Goal: Task Accomplishment & Management: Complete application form

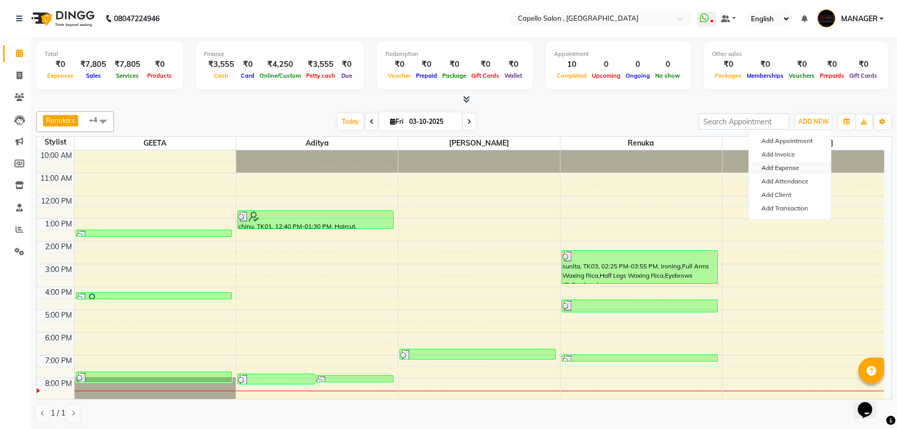
click at [802, 166] on link "Add Expense" at bounding box center [790, 167] width 82 height 13
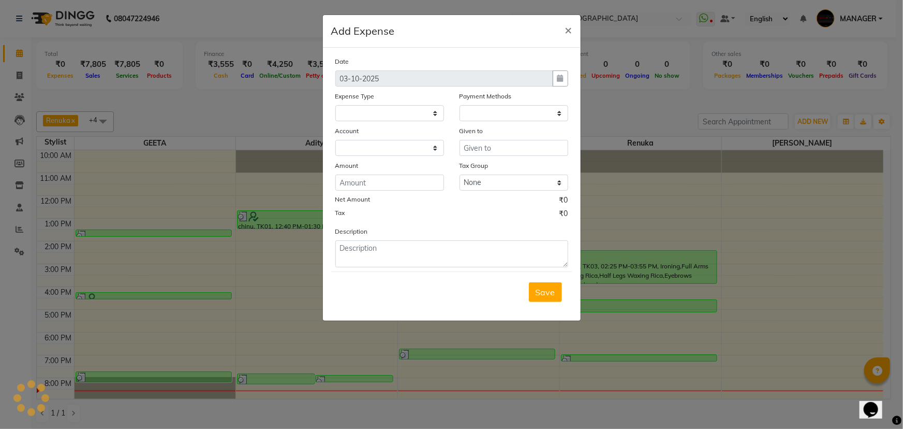
select select
select select "1"
select select "2274"
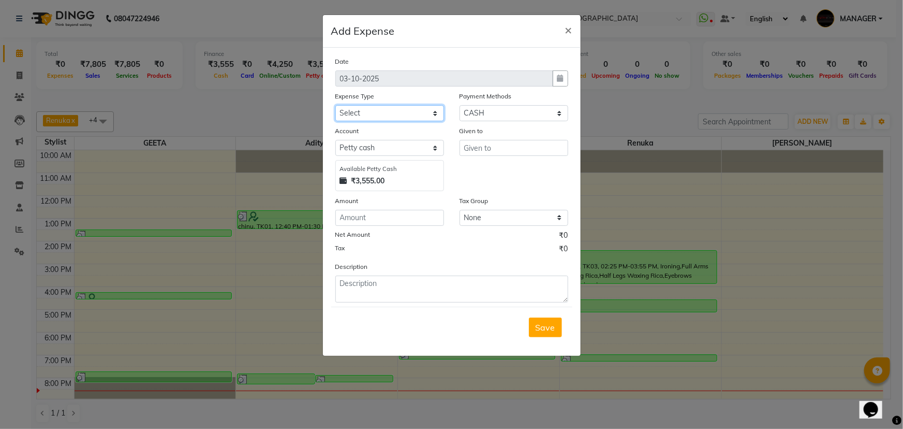
drag, startPoint x: 397, startPoint y: 113, endPoint x: 400, endPoint y: 121, distance: 7.9
click at [397, 113] on select "Select Advance Salary Annual Lift Maintenance Charges BUILDING MAINTANANCE EXP …" at bounding box center [389, 113] width 109 height 16
select select "1466"
click at [335, 106] on select "Select Advance Salary Annual Lift Maintenance Charges BUILDING MAINTANANCE EXP …" at bounding box center [389, 113] width 109 height 16
click at [486, 151] on input "text" at bounding box center [514, 148] width 109 height 16
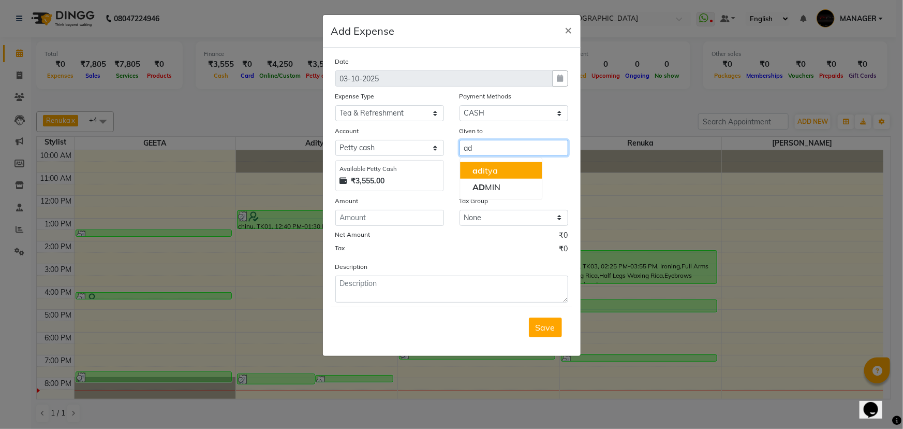
click at [485, 169] on ngb-highlight "ad itya" at bounding box center [485, 170] width 25 height 10
click at [485, 169] on div "Given to aditya" at bounding box center [514, 158] width 124 height 66
click at [486, 150] on input "aditya" at bounding box center [514, 148] width 109 height 16
drag, startPoint x: 486, startPoint y: 150, endPoint x: 433, endPoint y: 155, distance: 53.6
click at [433, 155] on div "Account Select Default account [PERSON_NAME] cash Available [PERSON_NAME] Cash …" at bounding box center [452, 158] width 249 height 66
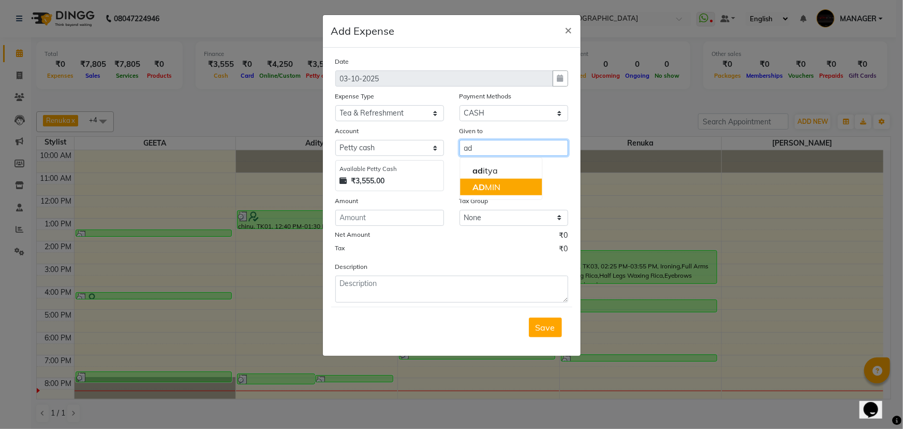
click at [491, 182] on ngb-highlight "AD MIN" at bounding box center [487, 187] width 28 height 10
type input "ADMIN"
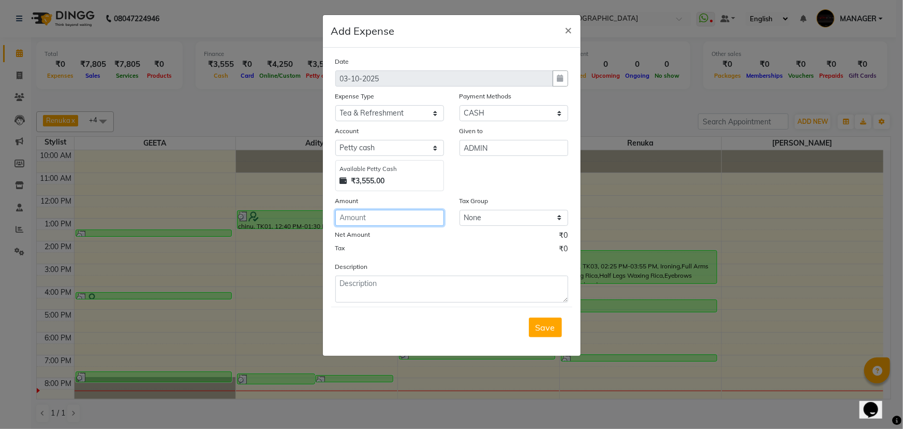
click at [380, 212] on input "number" at bounding box center [389, 218] width 109 height 16
type input "50"
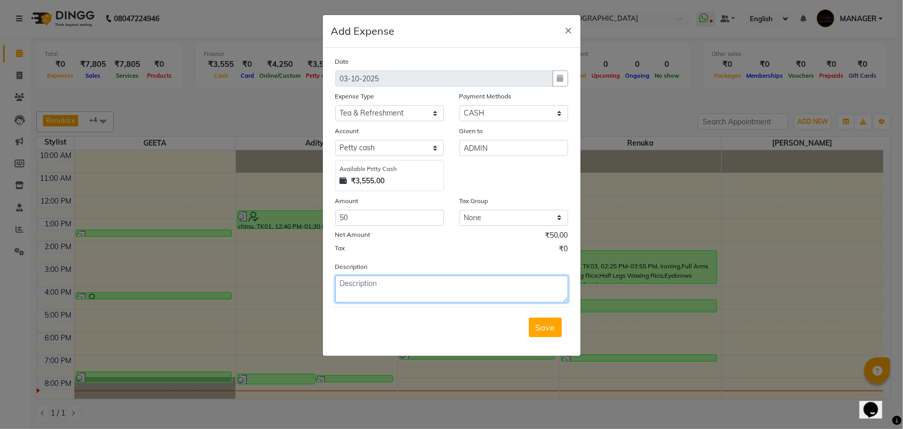
click at [419, 292] on textarea at bounding box center [451, 288] width 233 height 27
type textarea "tea"
click at [549, 330] on span "Save" at bounding box center [546, 327] width 20 height 10
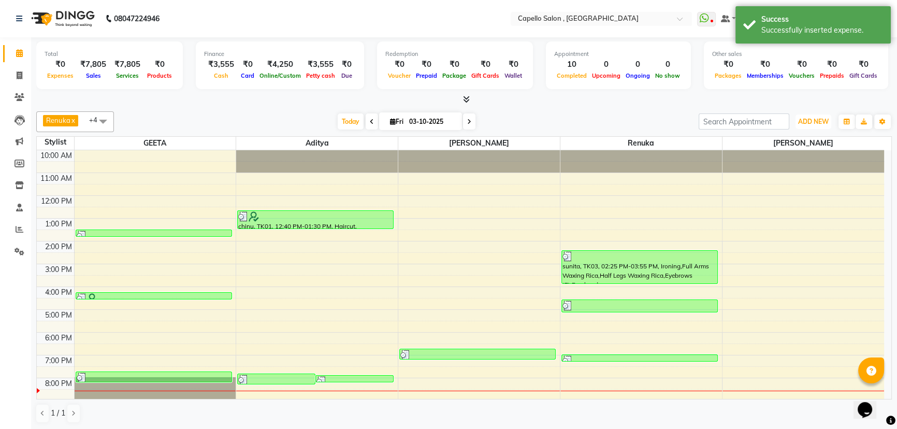
drag, startPoint x: 825, startPoint y: 124, endPoint x: 807, endPoint y: 154, distance: 35.1
click at [824, 126] on button "ADD NEW Toggle Dropdown" at bounding box center [813, 121] width 36 height 14
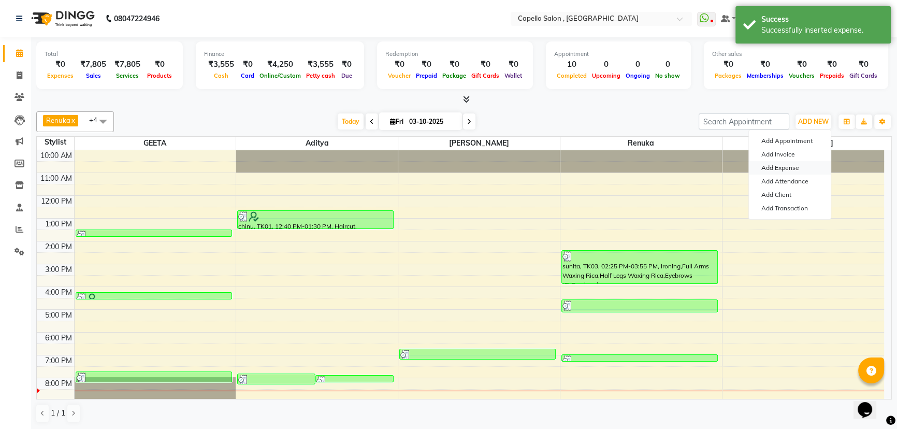
click at [779, 165] on link "Add Expense" at bounding box center [790, 167] width 82 height 13
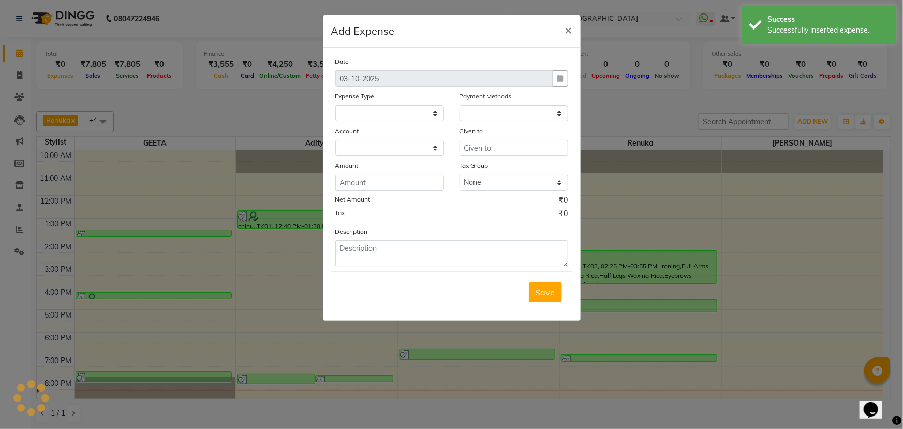
select select
select select "1"
select select "2274"
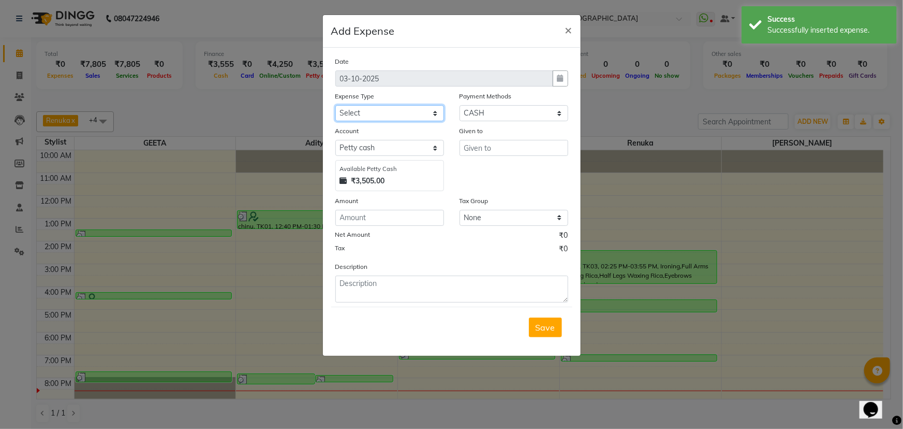
click at [401, 115] on select "Select Advance Salary Annual Lift Maintenance Charges BUILDING MAINTANANCE EXP …" at bounding box center [389, 113] width 109 height 16
select select "1477"
click at [335, 106] on select "Select Advance Salary Annual Lift Maintenance Charges BUILDING MAINTANANCE EXP …" at bounding box center [389, 113] width 109 height 16
click at [489, 150] on input "text" at bounding box center [514, 148] width 109 height 16
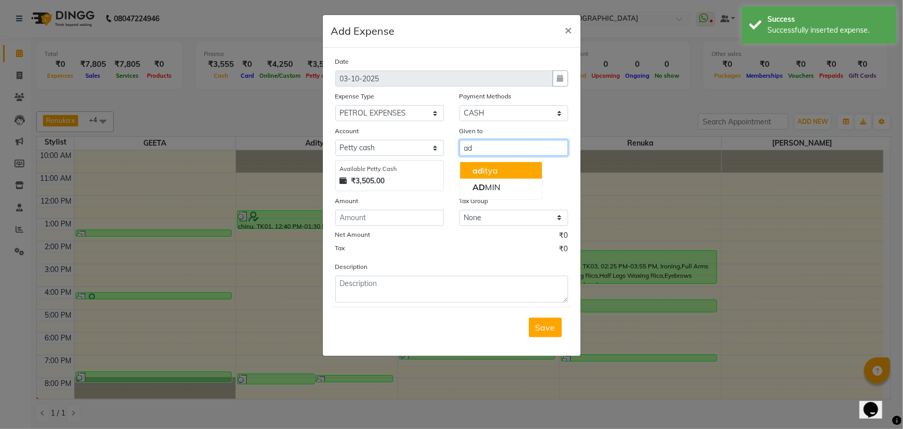
click at [489, 170] on ngb-highlight "ad itya" at bounding box center [485, 170] width 25 height 10
drag, startPoint x: 496, startPoint y: 148, endPoint x: 450, endPoint y: 151, distance: 46.2
click at [450, 151] on div "Account Select Default account [PERSON_NAME] cash Available [PERSON_NAME] Cash …" at bounding box center [452, 158] width 249 height 66
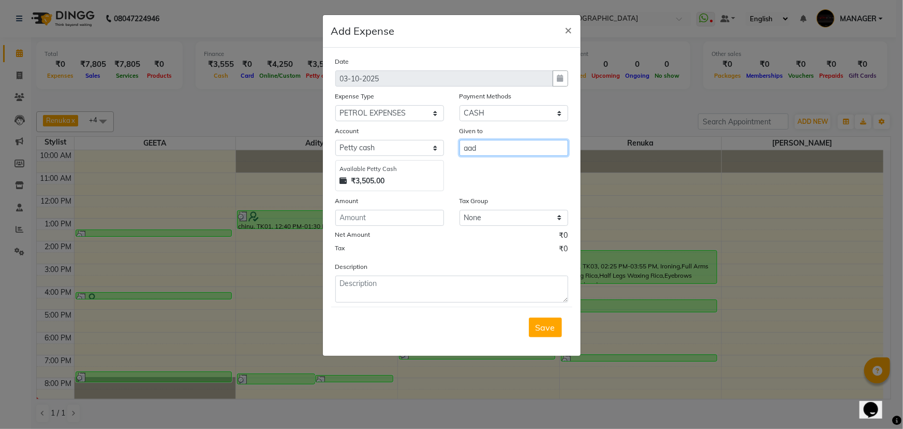
drag, startPoint x: 489, startPoint y: 146, endPoint x: 439, endPoint y: 153, distance: 50.2
click at [439, 153] on div "Account Select Default account [PERSON_NAME] cash Available [PERSON_NAME] Cash …" at bounding box center [452, 158] width 249 height 66
click at [489, 185] on ngb-highlight "AD MIN" at bounding box center [487, 187] width 28 height 10
type input "ADMIN"
click at [387, 217] on input "number" at bounding box center [389, 218] width 109 height 16
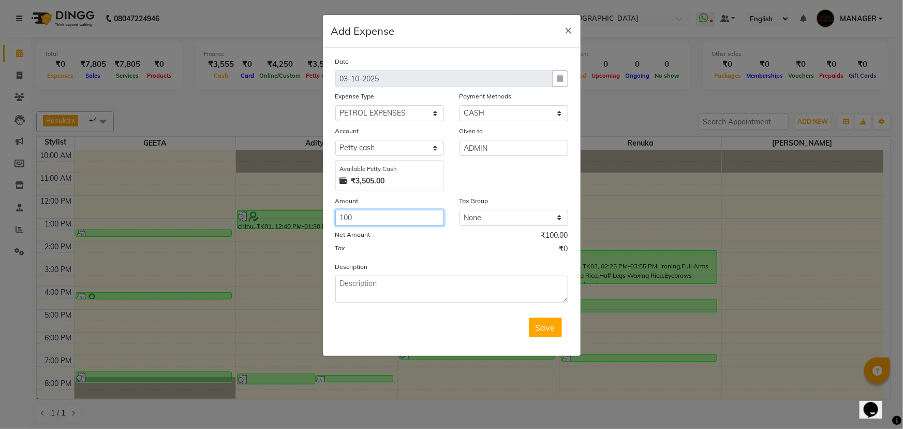
type input "100"
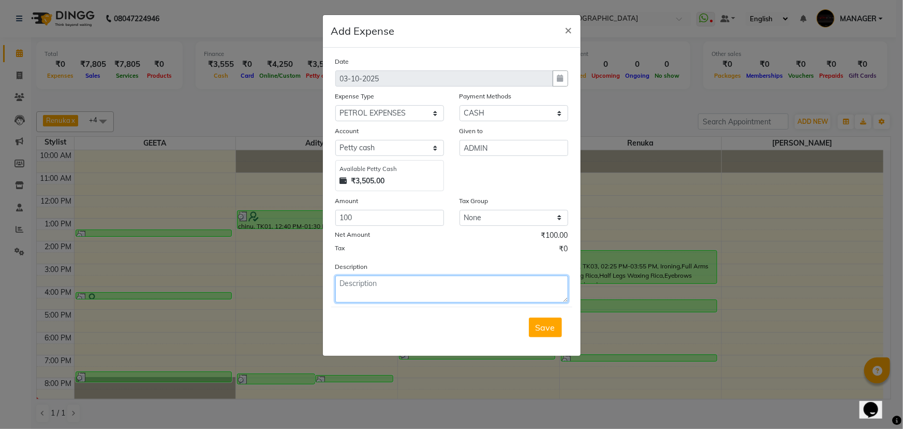
click at [415, 287] on textarea at bounding box center [451, 288] width 233 height 27
type textarea "petrol"
click at [549, 330] on span "Save" at bounding box center [546, 327] width 20 height 10
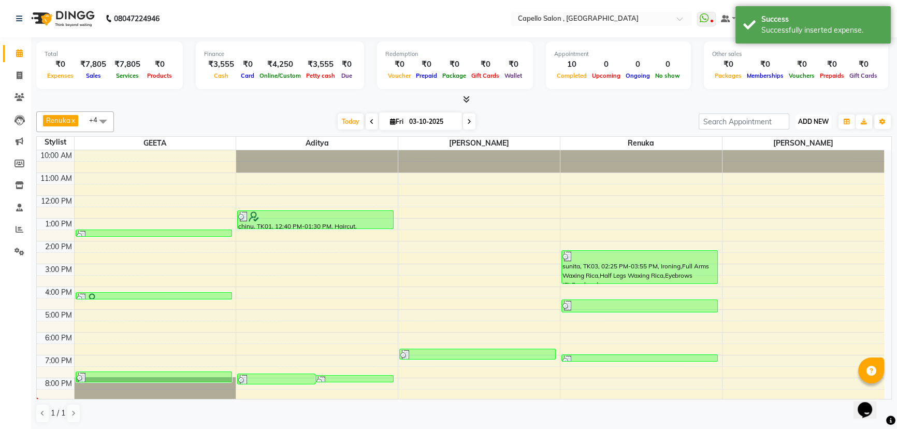
click at [795, 125] on button "ADD NEW Toggle Dropdown" at bounding box center [813, 121] width 36 height 14
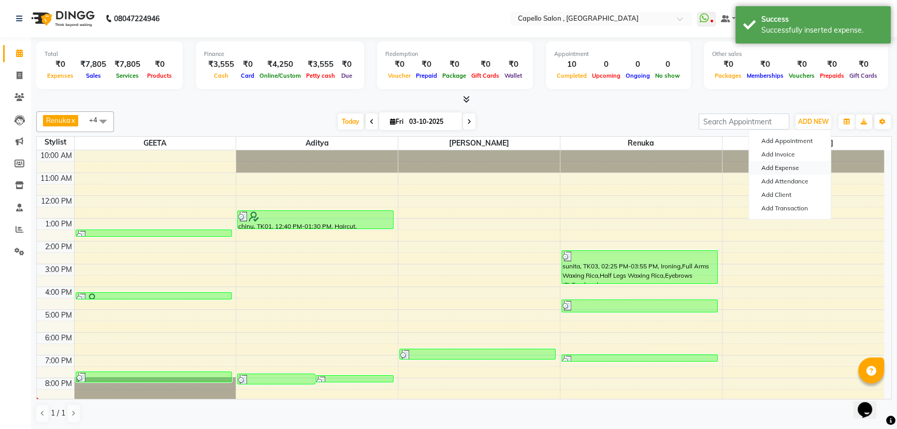
click at [779, 168] on link "Add Expense" at bounding box center [790, 167] width 82 height 13
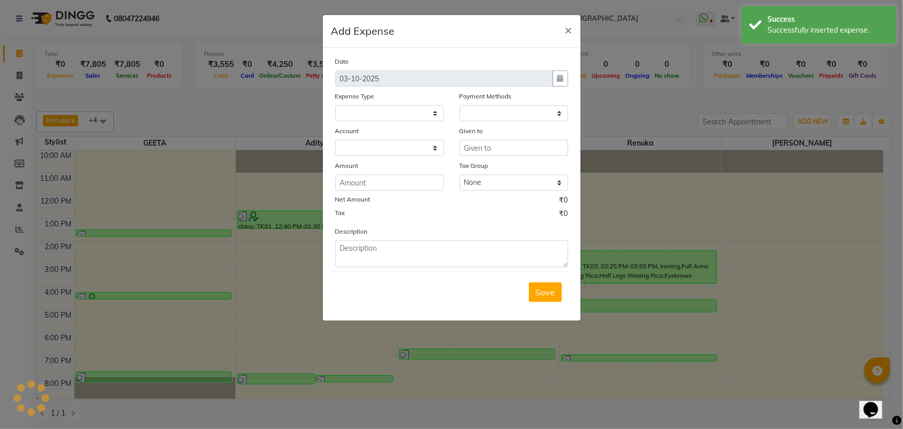
click at [779, 168] on ngb-modal-window "Add Expense × Date [DATE] Expense Type Payment Methods Account Given to Amount …" at bounding box center [451, 214] width 903 height 429
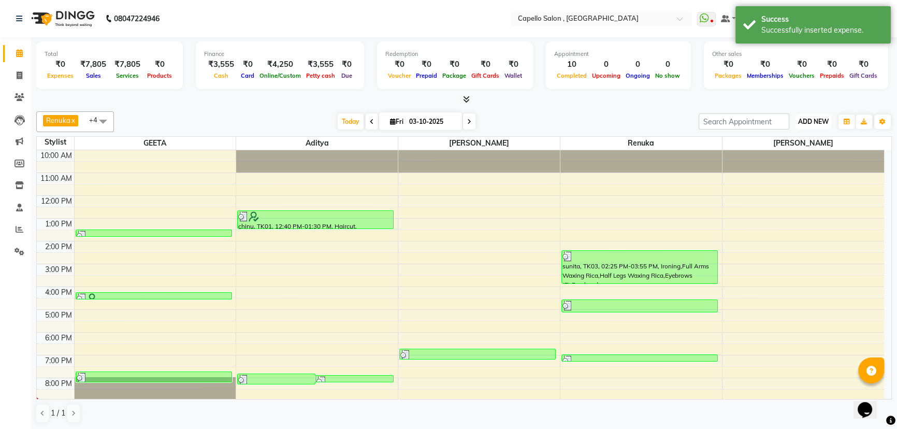
click at [807, 119] on span "ADD NEW" at bounding box center [813, 122] width 31 height 8
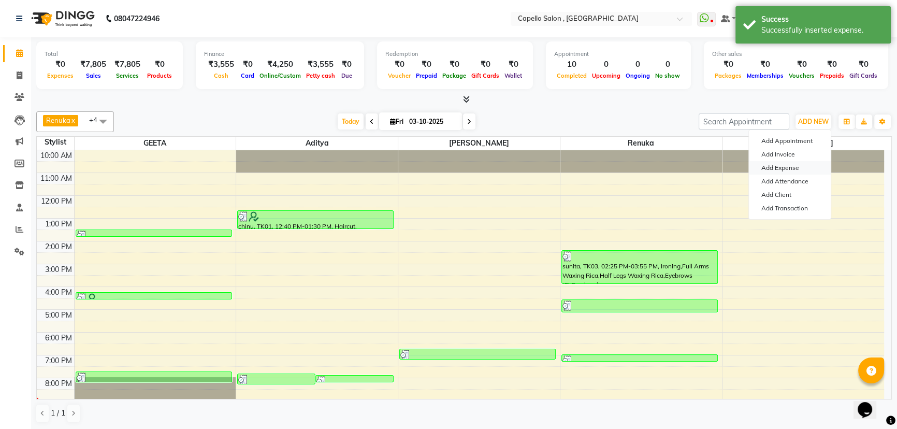
click at [797, 167] on link "Add Expense" at bounding box center [790, 167] width 82 height 13
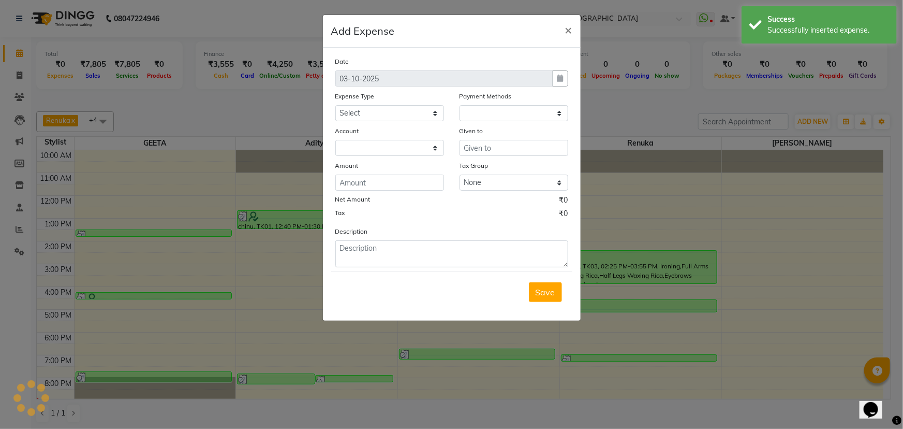
select select "1"
select select "2274"
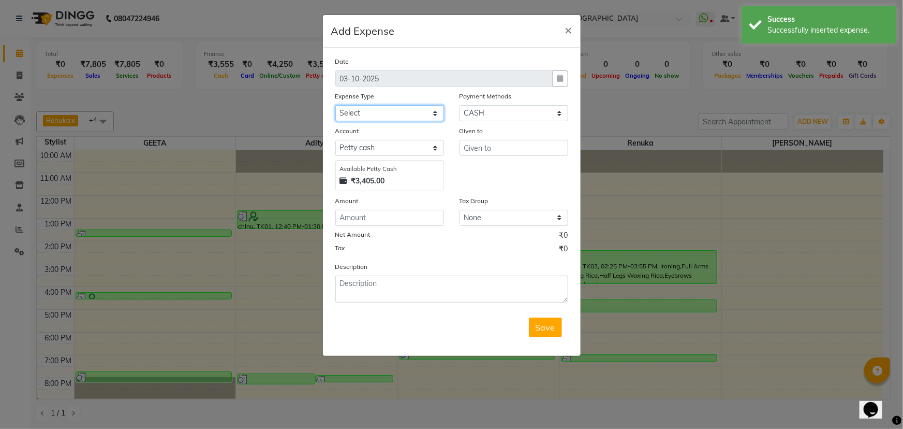
click at [378, 114] on select "Select Advance Salary Annual Lift Maintenance Charges BUILDING MAINTANANCE EXP …" at bounding box center [389, 113] width 109 height 16
select select "2584"
click at [335, 106] on select "Select Advance Salary Annual Lift Maintenance Charges BUILDING MAINTANANCE EXP …" at bounding box center [389, 113] width 109 height 16
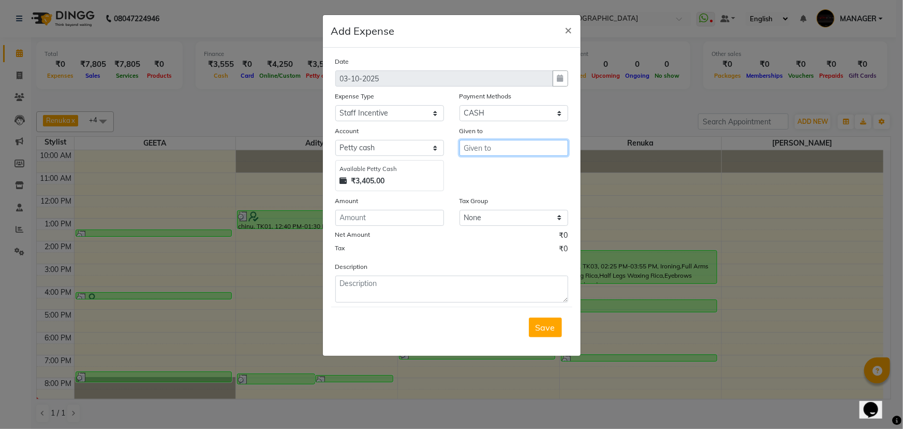
click at [498, 145] on input "text" at bounding box center [514, 148] width 109 height 16
click at [500, 168] on button "GE ETA" at bounding box center [501, 170] width 82 height 17
type input "GEETA"
click at [410, 226] on input "number" at bounding box center [389, 218] width 109 height 16
type input "110"
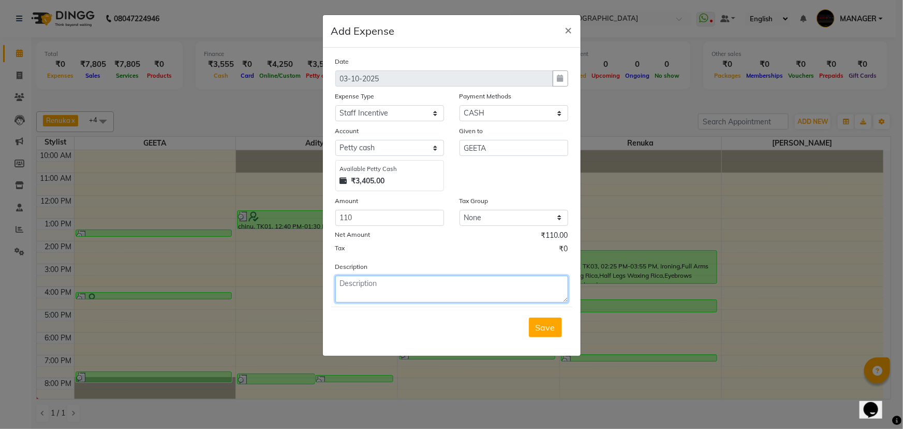
click at [406, 278] on textarea at bounding box center [451, 288] width 233 height 27
type textarea "eyebrwo inc [DATE] to [DATE]"
click at [541, 331] on span "Save" at bounding box center [546, 327] width 20 height 10
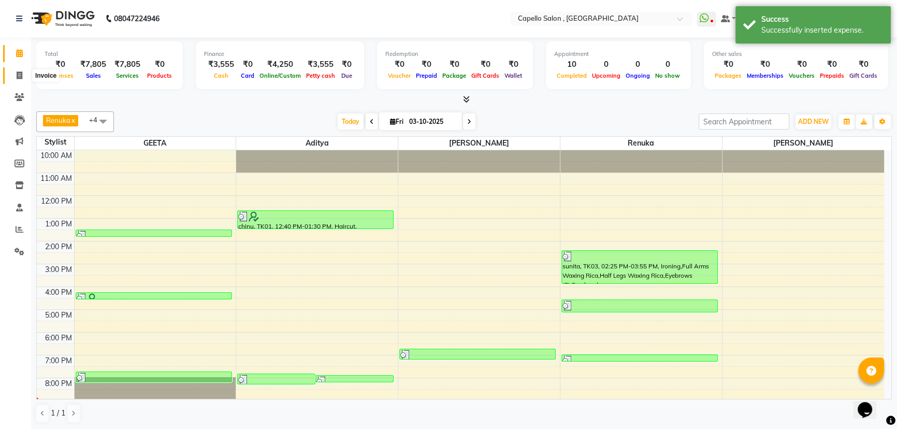
click at [19, 77] on icon at bounding box center [20, 75] width 6 height 8
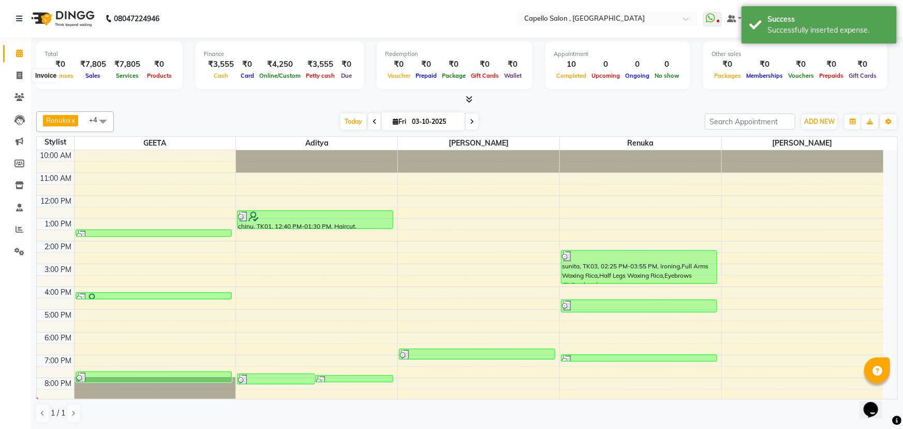
select select "service"
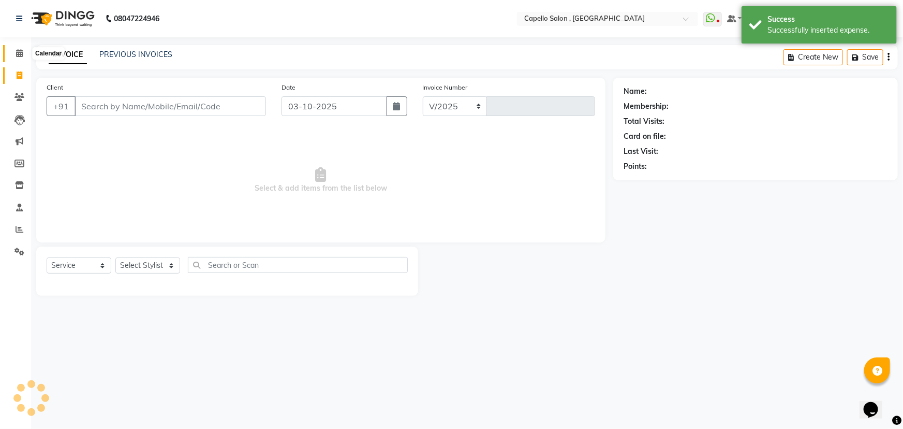
click at [18, 54] on icon at bounding box center [19, 53] width 7 height 8
